Goal: Task Accomplishment & Management: Use online tool/utility

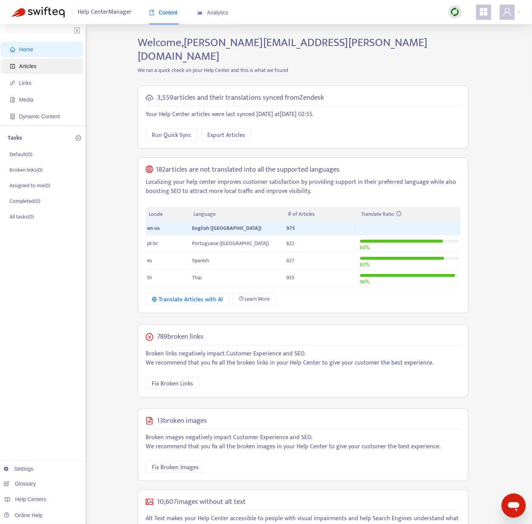
click at [35, 66] on span "Articles" at bounding box center [27, 66] width 17 height 6
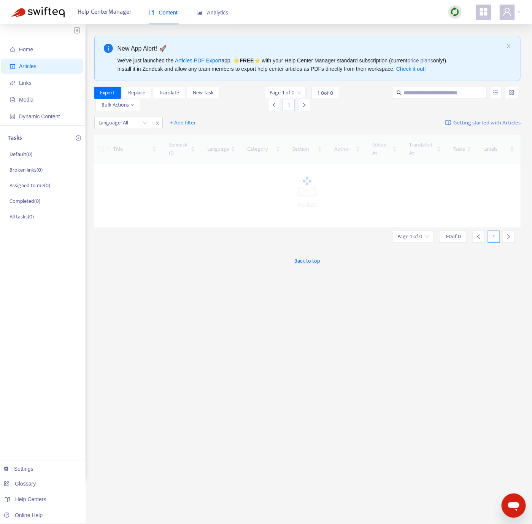
click at [447, 13] on div at bounding box center [455, 12] width 25 height 15
click at [451, 13] on img at bounding box center [455, 12] width 10 height 10
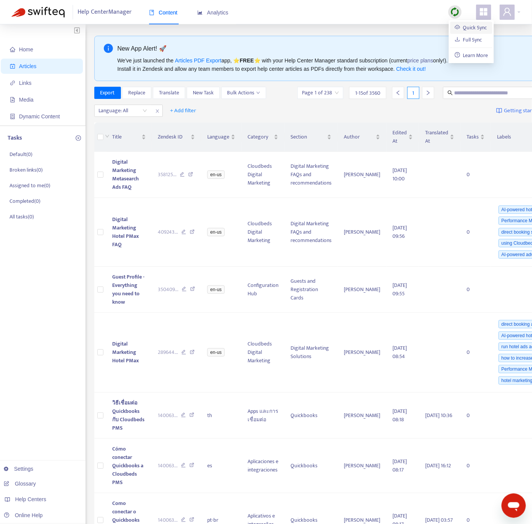
click at [484, 29] on link "Quick Sync" at bounding box center [471, 27] width 32 height 9
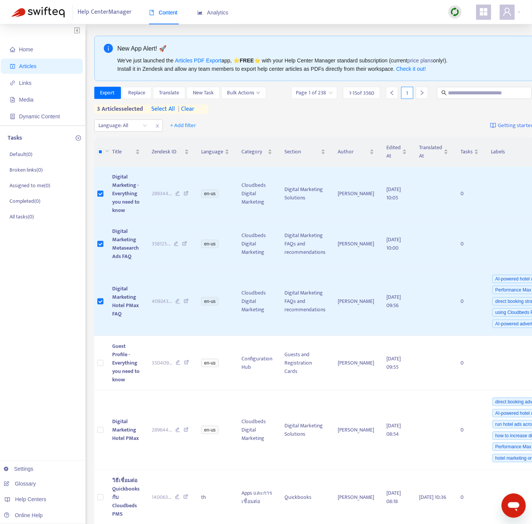
click at [258, 119] on div "Language: All + Add filter Getting started with Articles" at bounding box center [329, 126] width 471 height 18
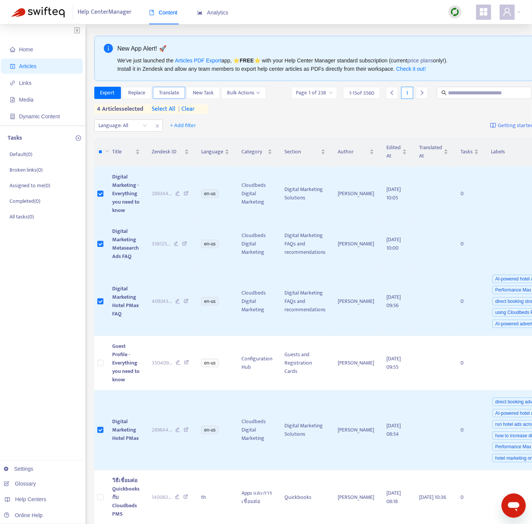
click at [176, 87] on button "Translate" at bounding box center [169, 93] width 32 height 12
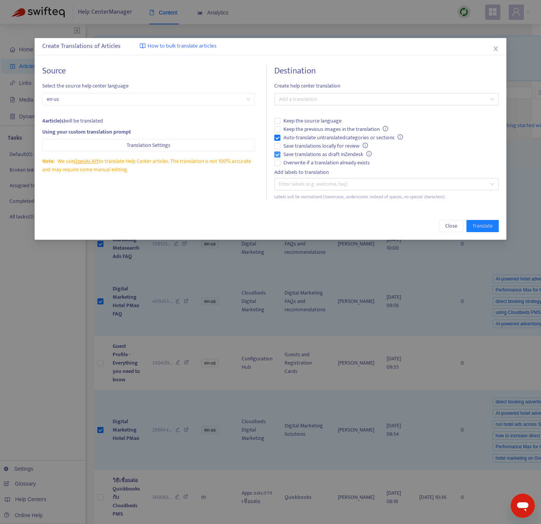
click at [283, 156] on span "Save translations as draft in Zendesk" at bounding box center [327, 154] width 94 height 8
click at [281, 138] on span "Auto-translate untranslated categories or sections" at bounding box center [343, 138] width 126 height 8
click at [318, 100] on div at bounding box center [382, 99] width 213 height 9
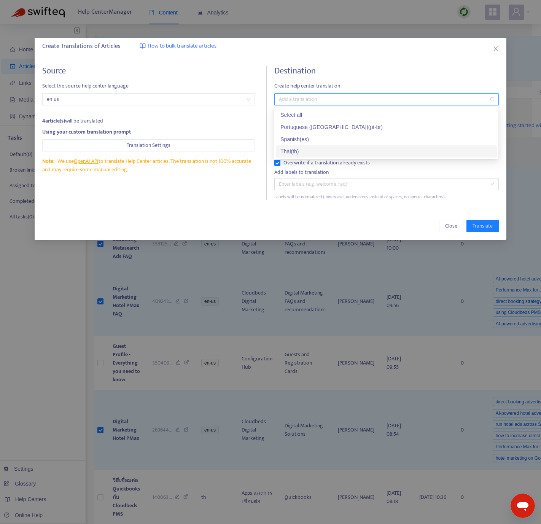
click at [304, 147] on div "Thai ( th )" at bounding box center [386, 151] width 212 height 8
click at [217, 193] on div "Source Select the source help center language en-us 4 article(s) will be transl…" at bounding box center [154, 133] width 224 height 134
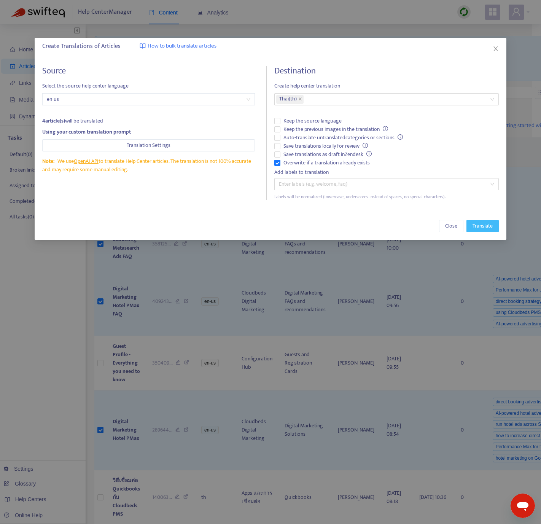
click at [488, 224] on span "Translate" at bounding box center [482, 226] width 20 height 8
